Goal: Task Accomplishment & Management: Manage account settings

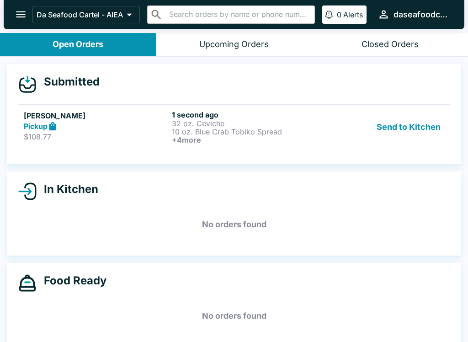
click at [411, 131] on button "Send to Kitchen" at bounding box center [408, 127] width 71 height 34
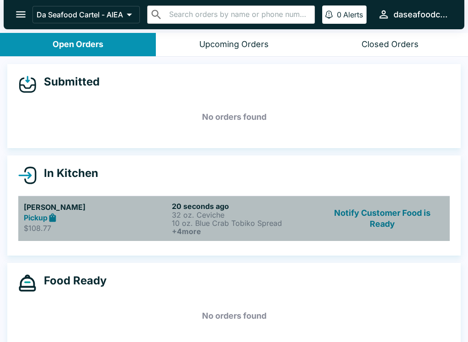
click at [129, 223] on div "[PERSON_NAME] $108.77" at bounding box center [96, 219] width 145 height 34
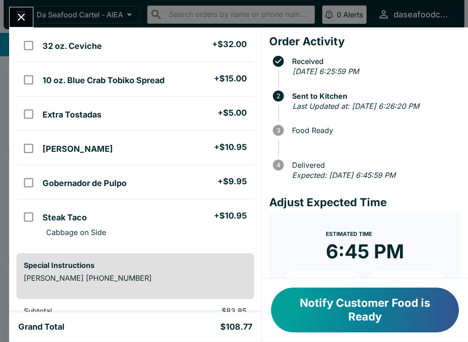
scroll to position [98, 0]
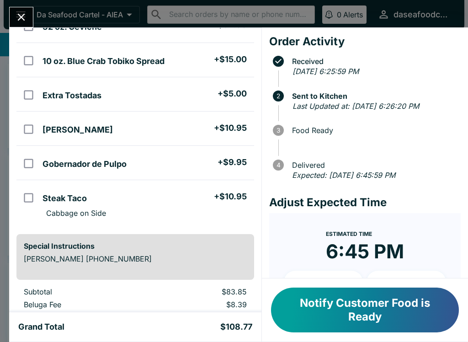
click at [29, 11] on button "Close" at bounding box center [21, 17] width 23 height 20
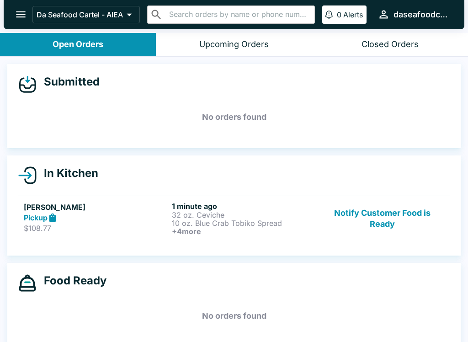
click at [416, 209] on button "Notify Customer Food is Ready" at bounding box center [383, 219] width 124 height 34
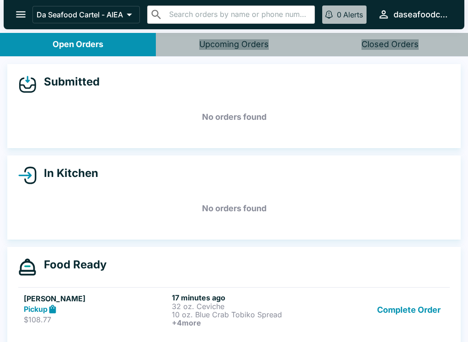
click at [418, 316] on button "Complete Order" at bounding box center [409, 310] width 71 height 34
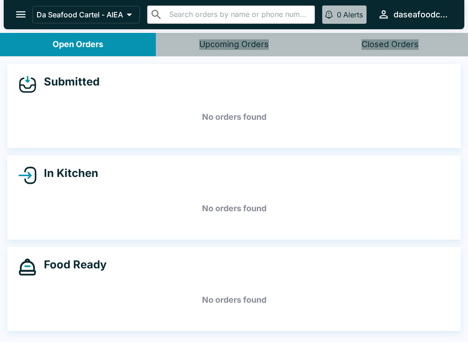
click at [13, 14] on button "open drawer" at bounding box center [20, 14] width 23 height 23
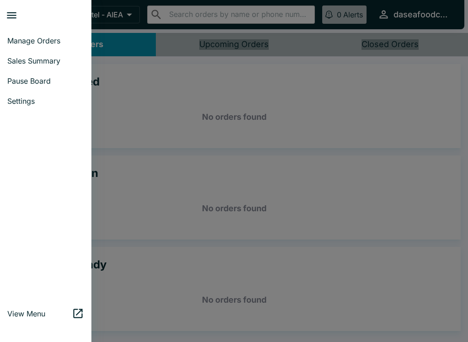
click at [60, 63] on span "Sales Summary" at bounding box center [45, 60] width 77 height 9
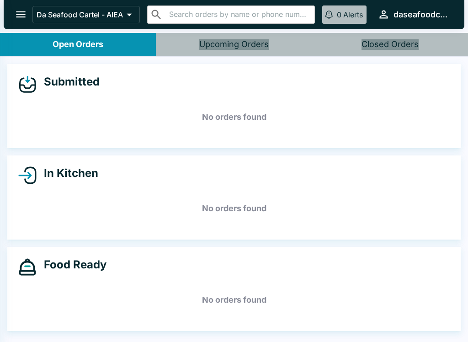
select select "03:00"
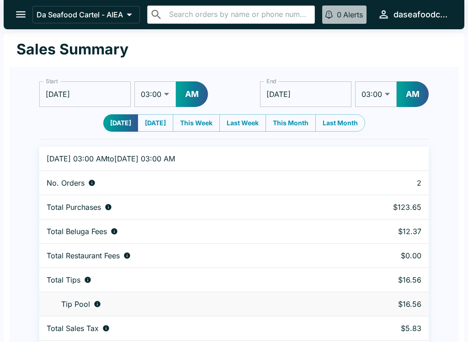
click at [20, 8] on button "open drawer" at bounding box center [20, 14] width 23 height 23
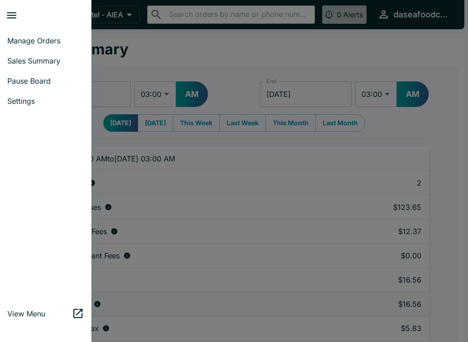
click at [56, 43] on span "Manage Orders" at bounding box center [45, 40] width 77 height 9
